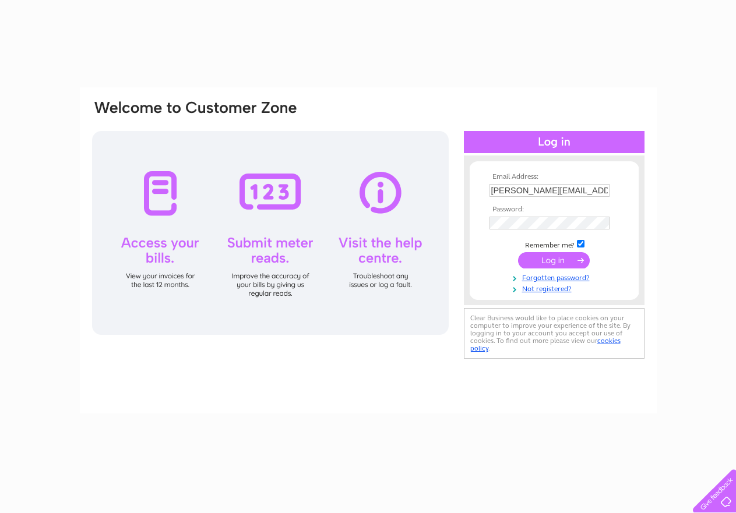
click at [559, 257] on input "submit" at bounding box center [554, 260] width 72 height 16
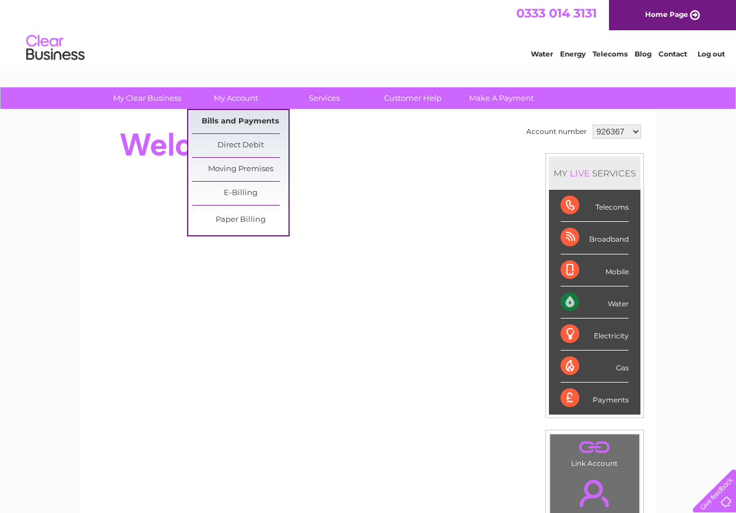
click at [233, 119] on link "Bills and Payments" at bounding box center [240, 121] width 96 height 23
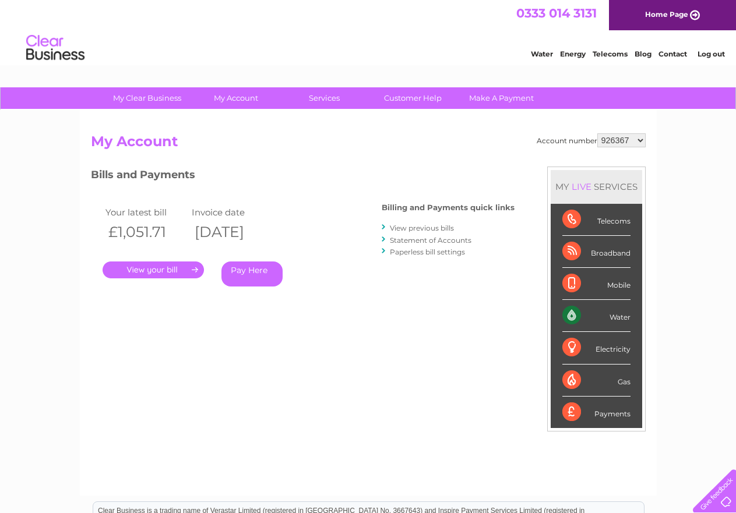
click at [162, 269] on link "." at bounding box center [153, 270] width 101 height 17
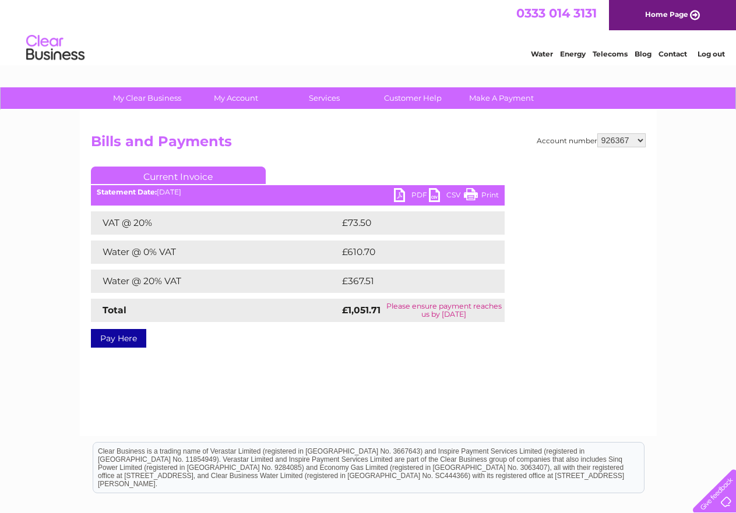
click at [417, 195] on link "PDF" at bounding box center [411, 196] width 35 height 17
click at [710, 56] on link "Log out" at bounding box center [711, 54] width 27 height 9
